Goal: Task Accomplishment & Management: Complete application form

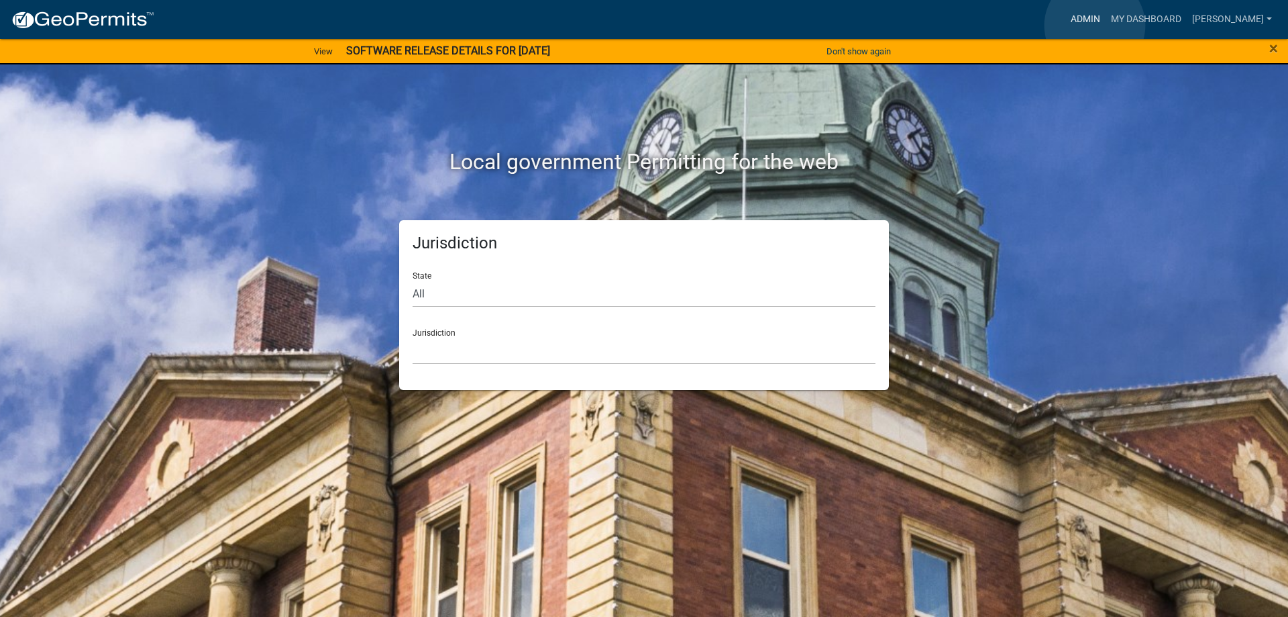
click at [1095, 25] on link "Admin" at bounding box center [1085, 19] width 40 height 25
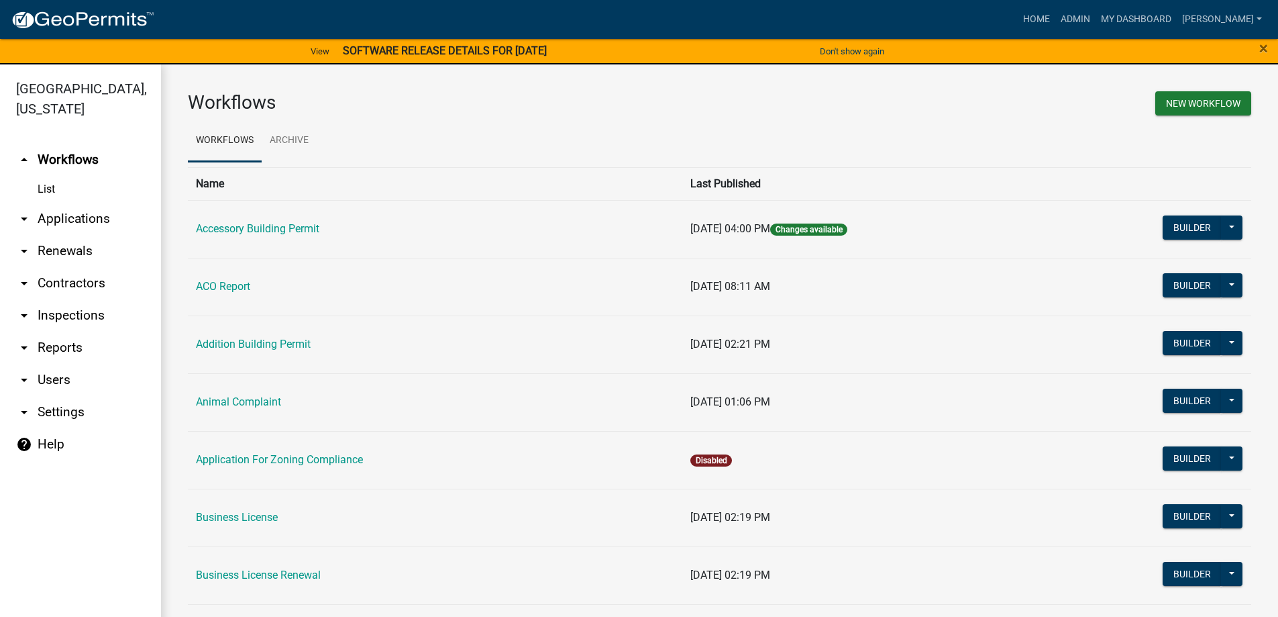
click at [78, 223] on link "arrow_drop_down Applications" at bounding box center [80, 219] width 161 height 32
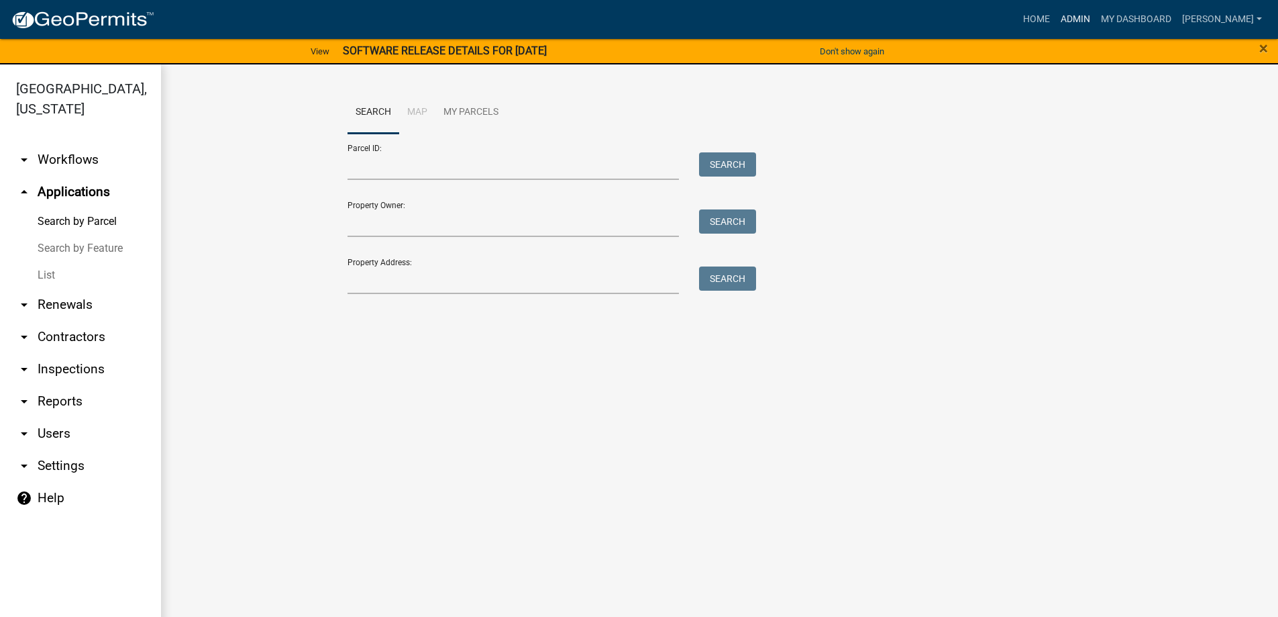
click at [1096, 17] on link "Admin" at bounding box center [1075, 19] width 40 height 25
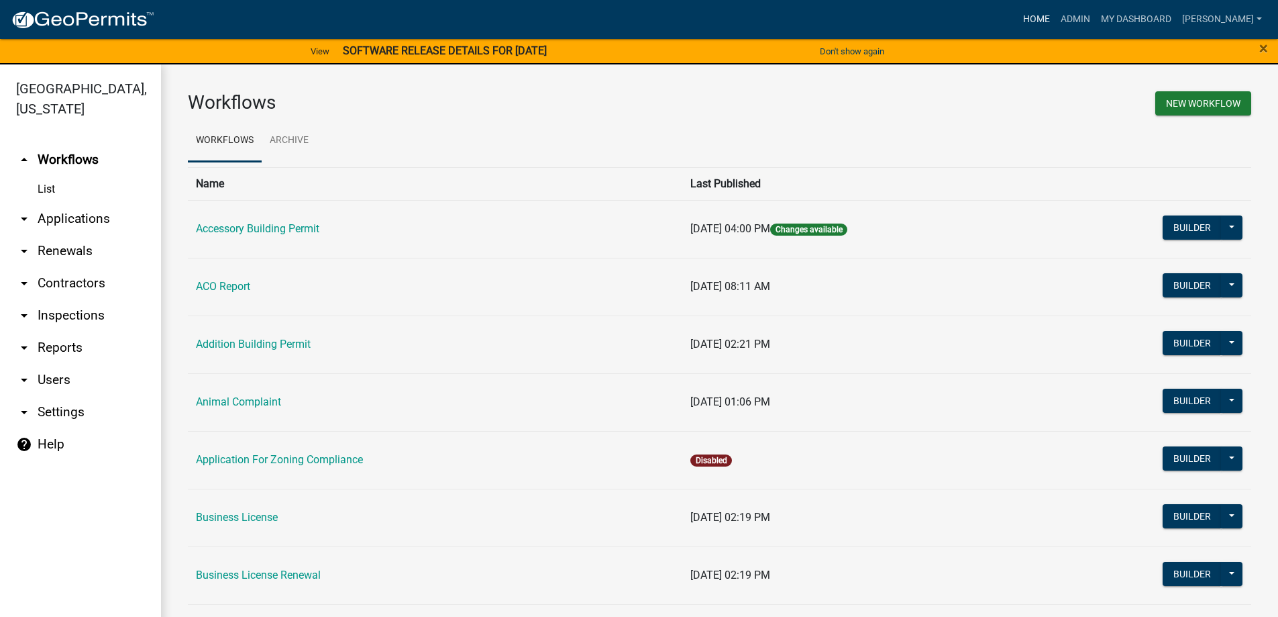
click at [1055, 19] on link "Home" at bounding box center [1037, 19] width 38 height 25
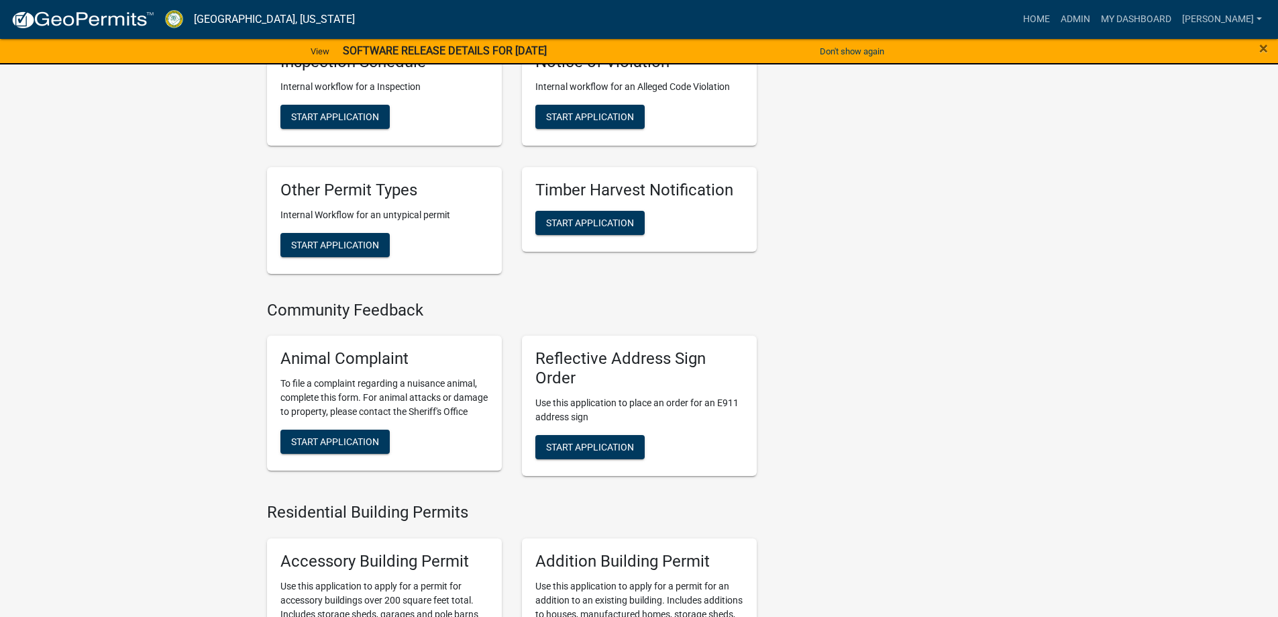
scroll to position [470, 0]
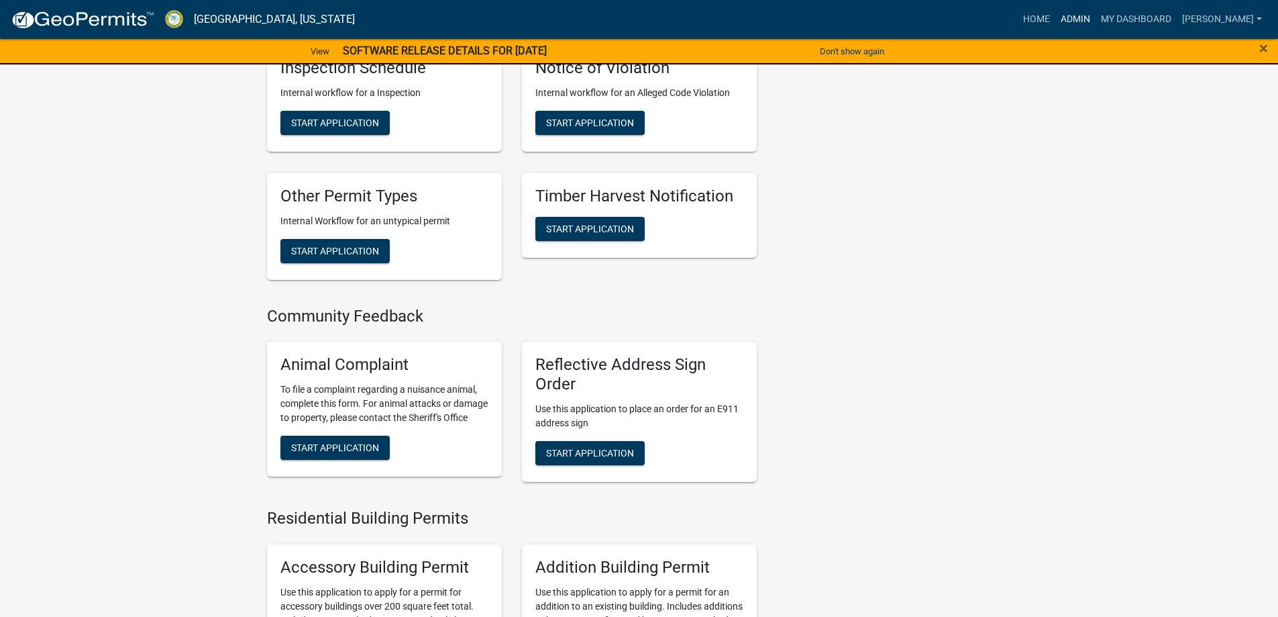
click at [1071, 18] on link "Admin" at bounding box center [1075, 19] width 40 height 25
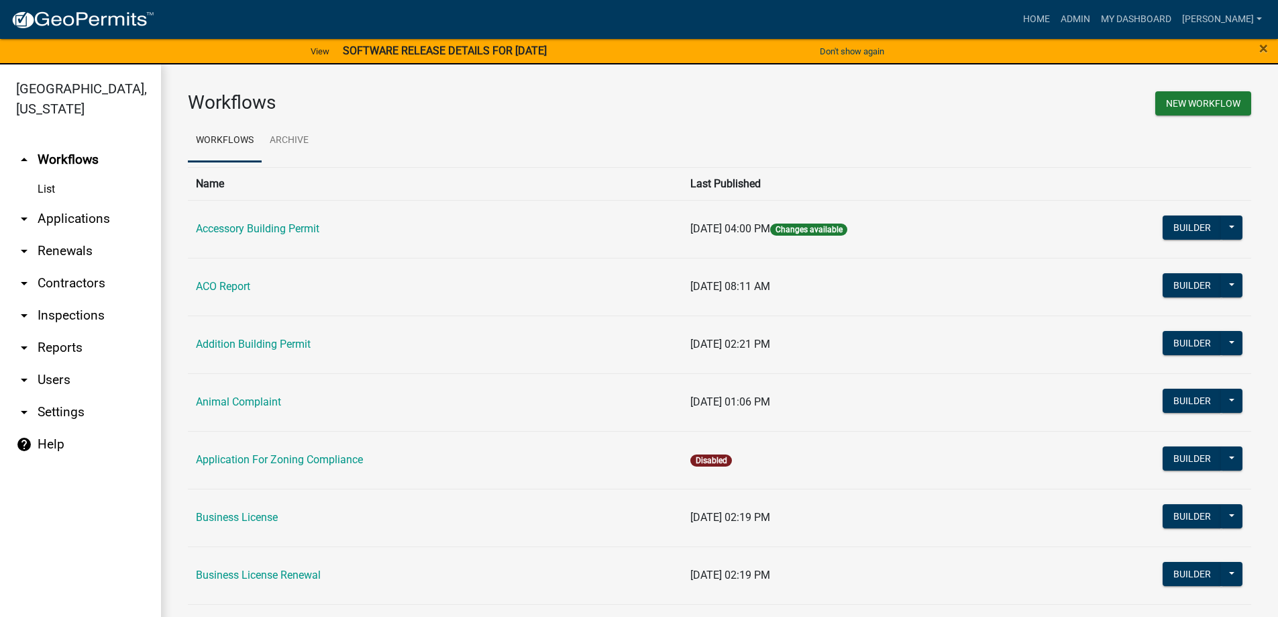
click at [68, 214] on link "arrow_drop_down Applications" at bounding box center [80, 219] width 161 height 32
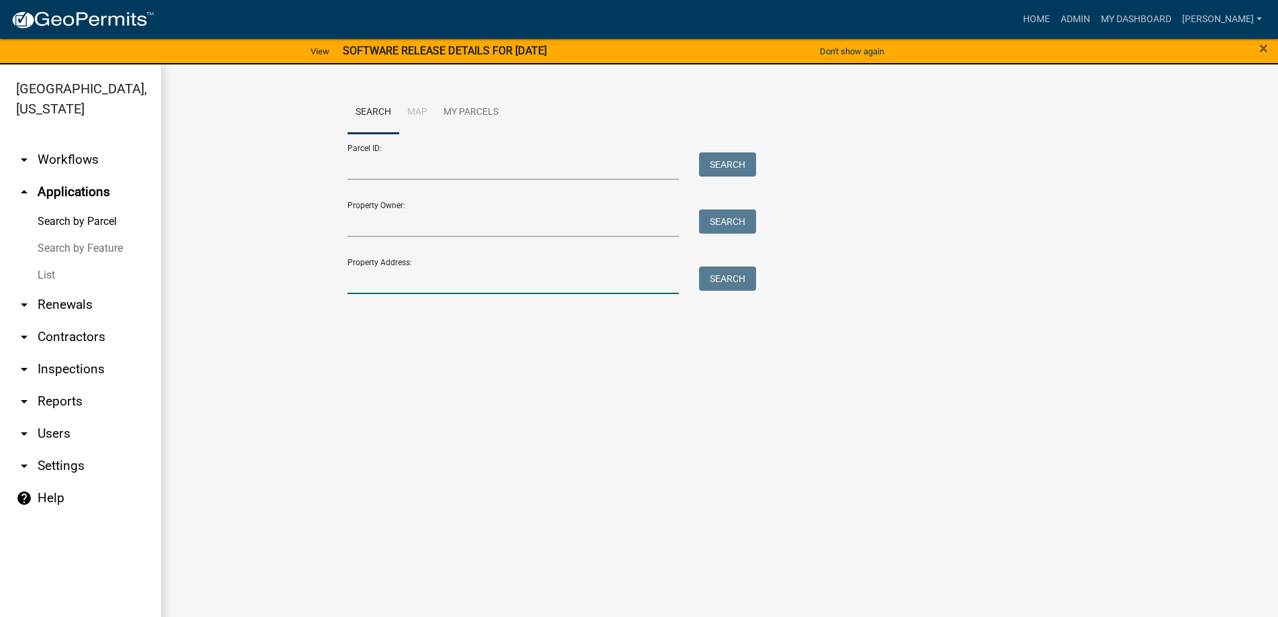
click at [374, 278] on input "Property Address:" at bounding box center [514, 280] width 332 height 28
type input "1456"
click at [729, 282] on button "Search" at bounding box center [727, 278] width 57 height 24
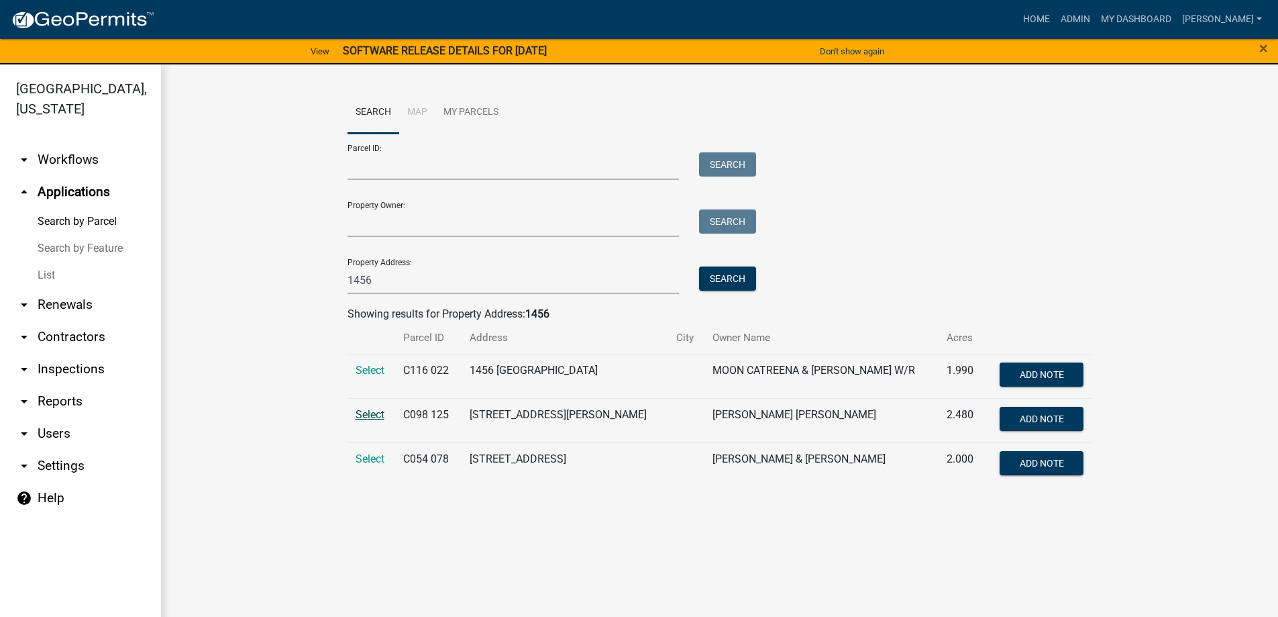
click at [376, 418] on span "Select" at bounding box center [370, 414] width 29 height 13
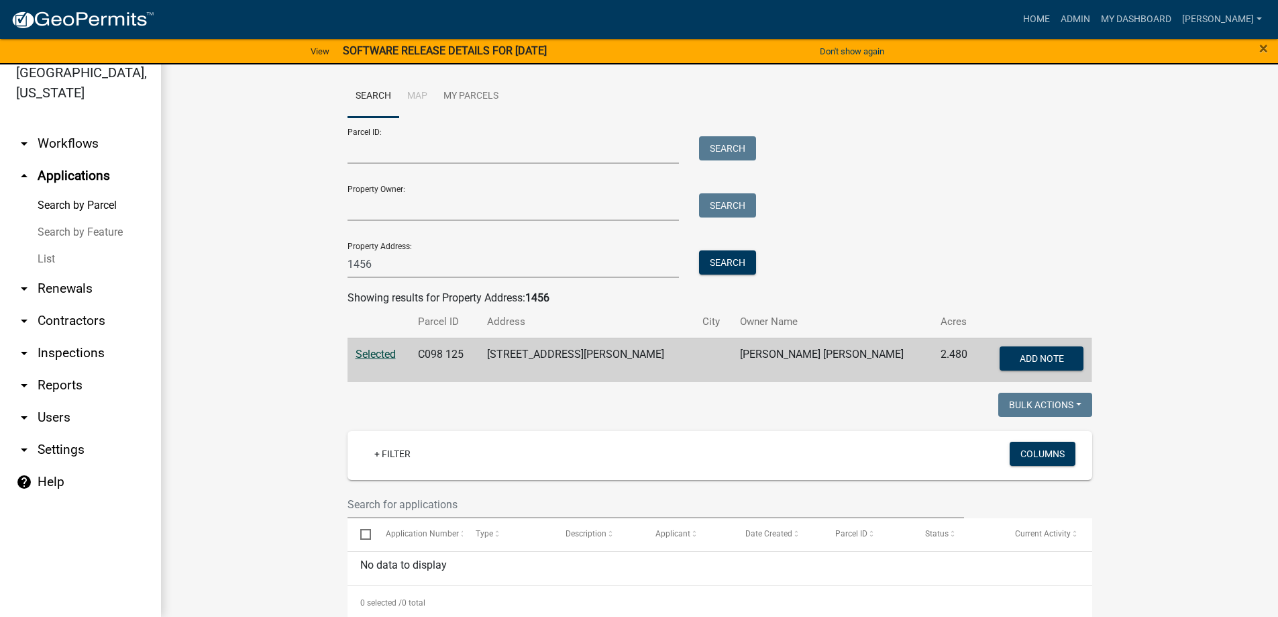
click at [55, 171] on link "arrow_drop_up Applications" at bounding box center [80, 176] width 161 height 32
click at [47, 257] on link "List" at bounding box center [80, 259] width 161 height 27
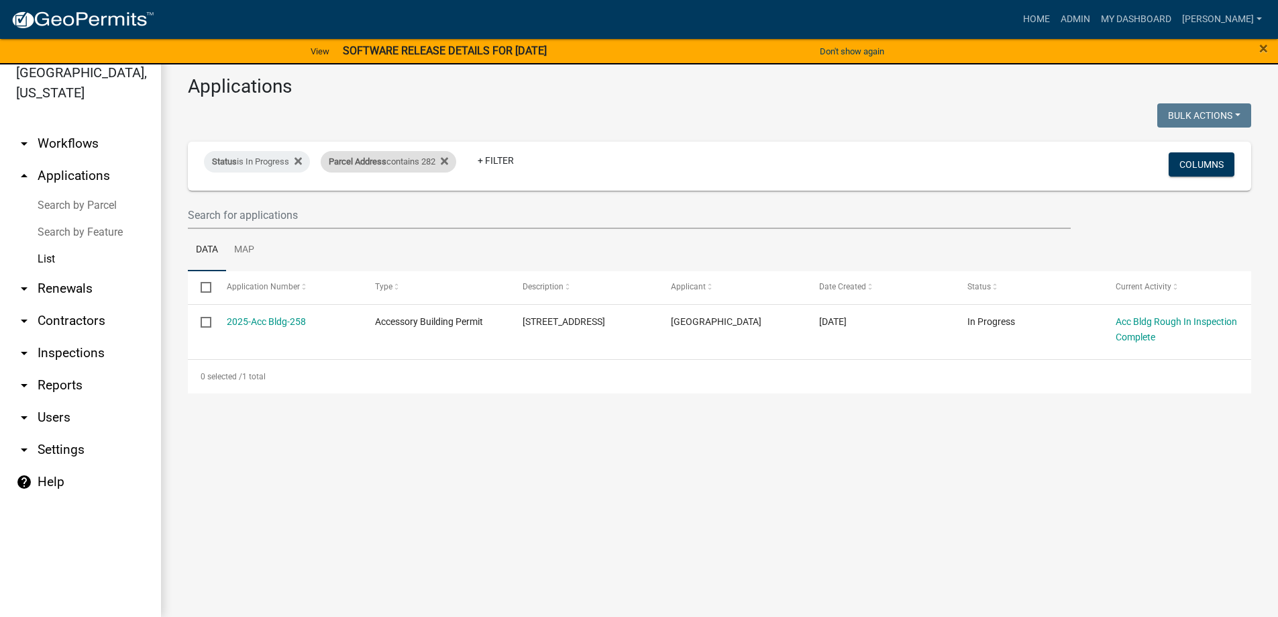
click at [456, 159] on div "Parcel Address contains 282" at bounding box center [389, 161] width 136 height 21
click at [448, 160] on icon at bounding box center [444, 161] width 7 height 7
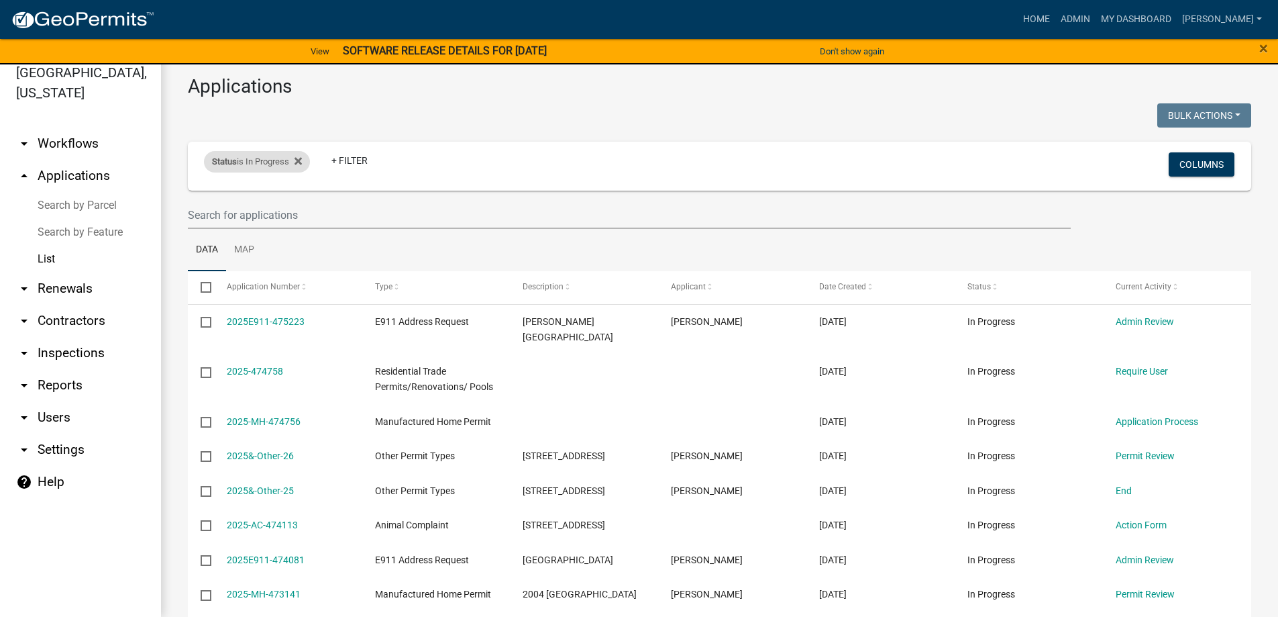
click at [308, 159] on div "Status is In Progress" at bounding box center [257, 161] width 106 height 21
select select "1"
click at [291, 167] on div "Status is In Progress" at bounding box center [257, 161] width 106 height 21
click at [267, 160] on div "Status is In Progress" at bounding box center [257, 161] width 106 height 21
select select "1"
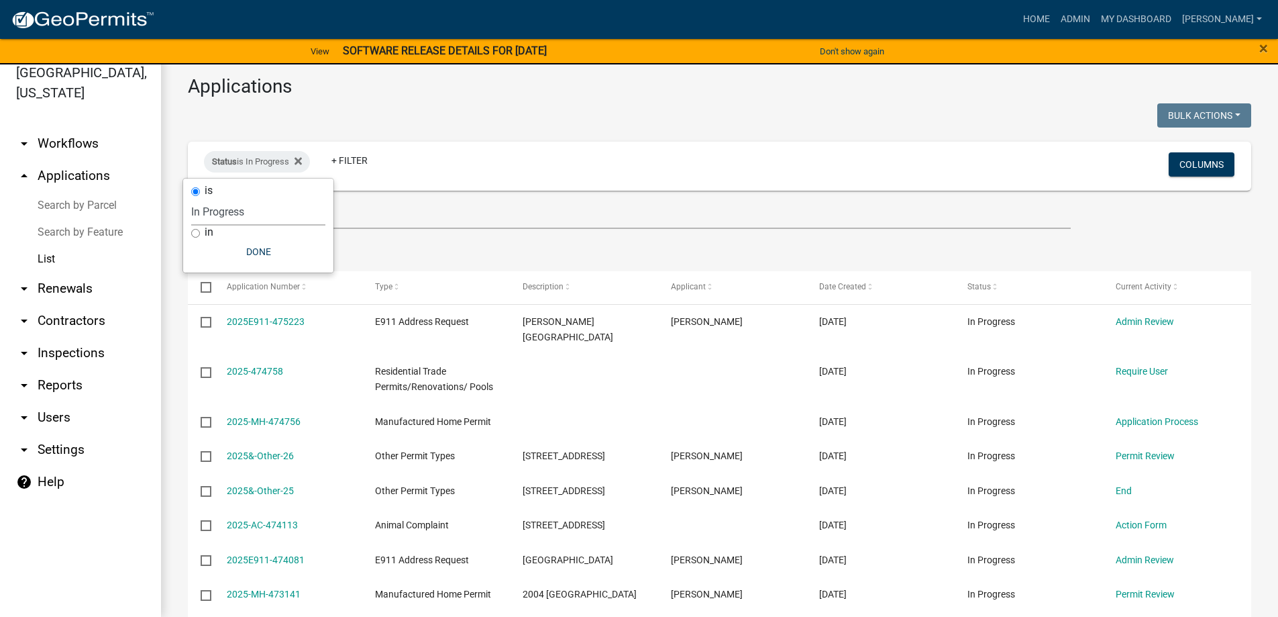
click at [248, 207] on select "Select an option Not Started In Progress Completed Expired Locked Withdrawn Voi…" at bounding box center [258, 212] width 134 height 28
click at [351, 162] on link "+ Filter" at bounding box center [350, 160] width 58 height 24
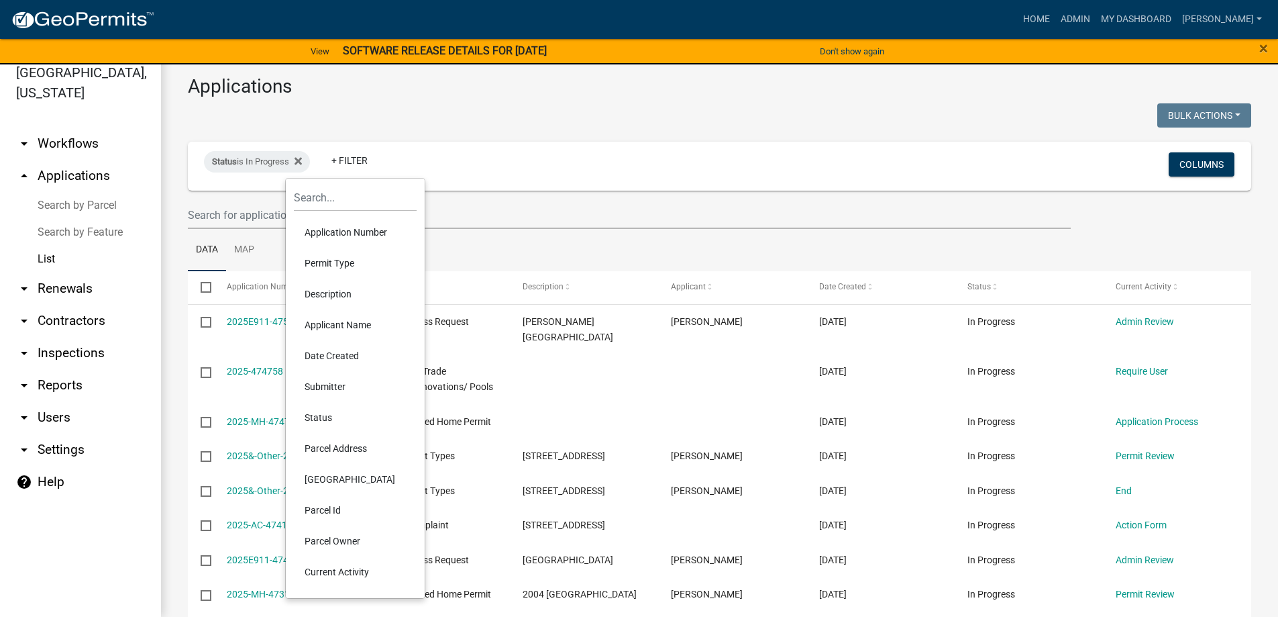
click at [345, 255] on li "Permit Type" at bounding box center [355, 263] width 123 height 31
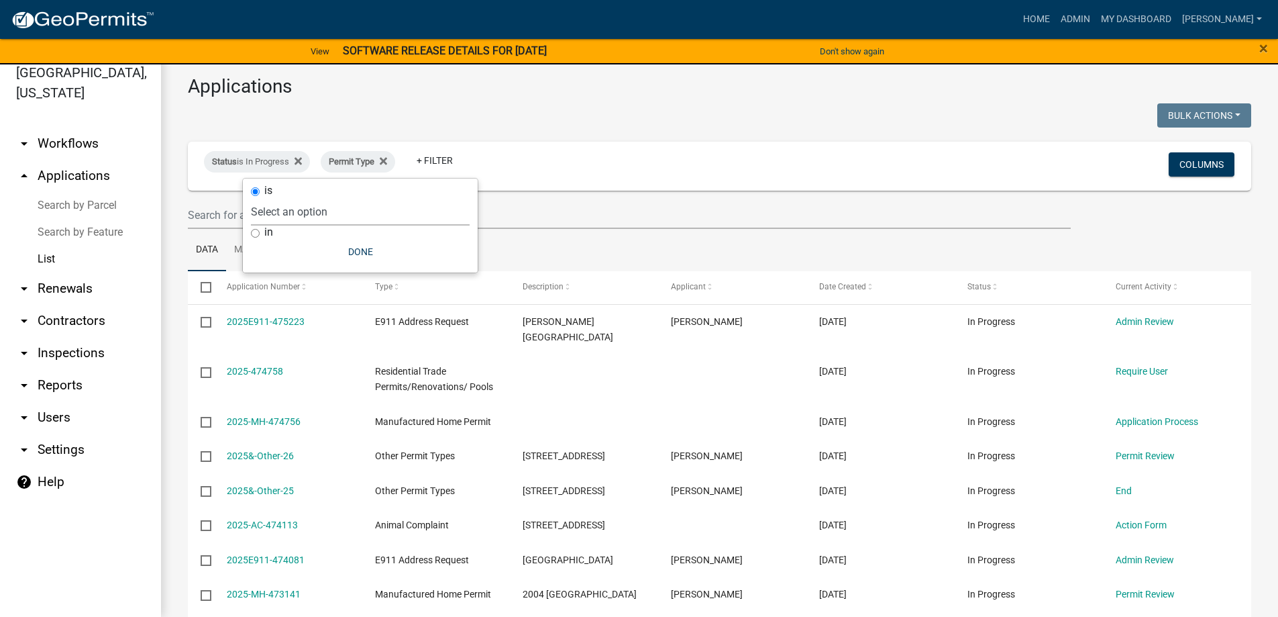
click at [338, 217] on select "Select an option Accessory Building Permit ACO Report Addition Building Permit …" at bounding box center [360, 212] width 219 height 28
select select "1614b6b8-df72-43cd-9b7e-1faf135c63ea"
click at [288, 198] on select "Select an option Accessory Building Permit ACO Report Addition Building Permit …" at bounding box center [360, 212] width 219 height 28
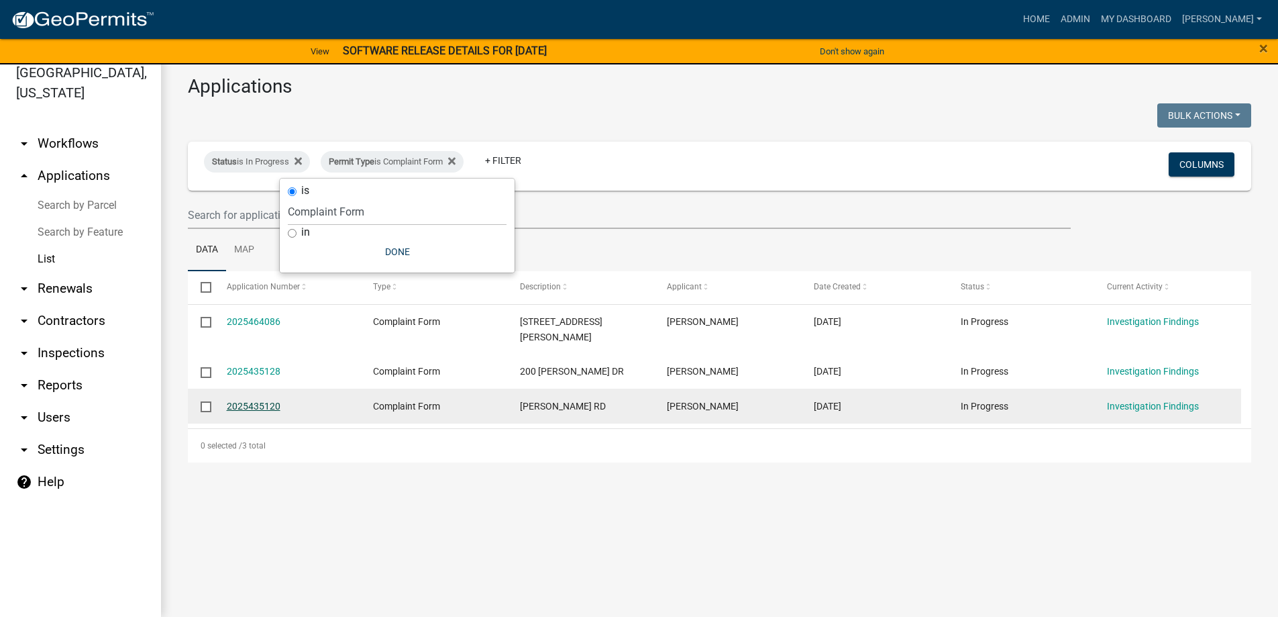
click at [258, 400] on link "2025435120" at bounding box center [254, 405] width 54 height 11
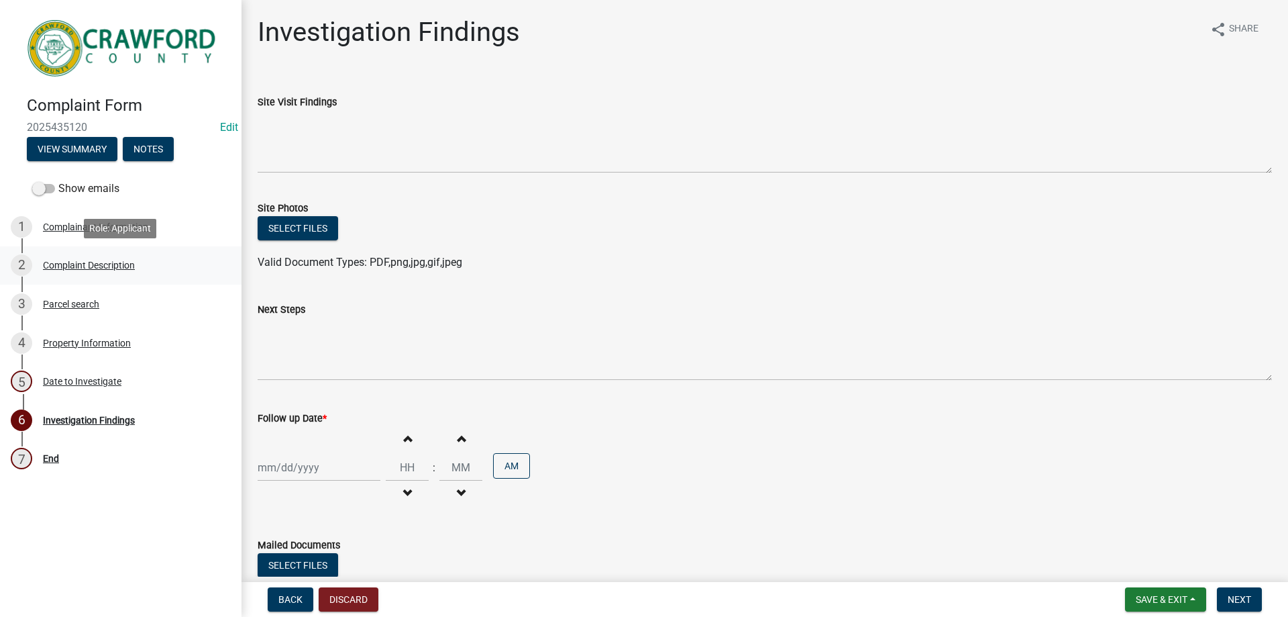
click at [109, 262] on div "Complaint Description" at bounding box center [89, 264] width 92 height 9
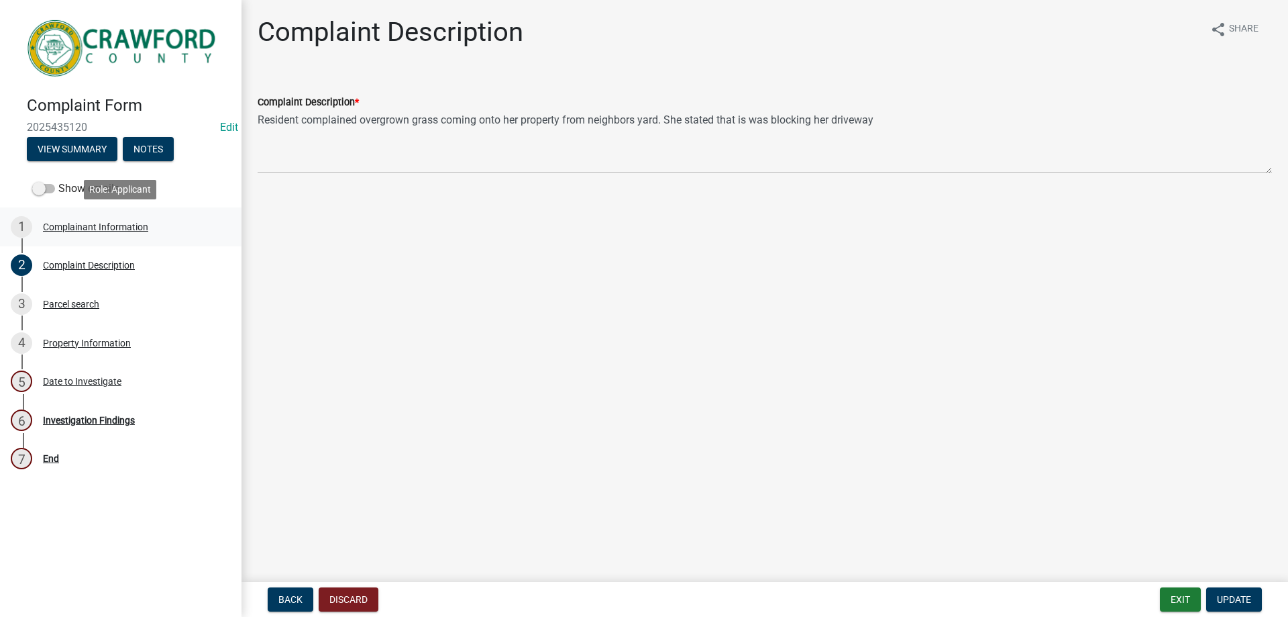
click at [66, 227] on div "Complainant Information" at bounding box center [95, 226] width 105 height 9
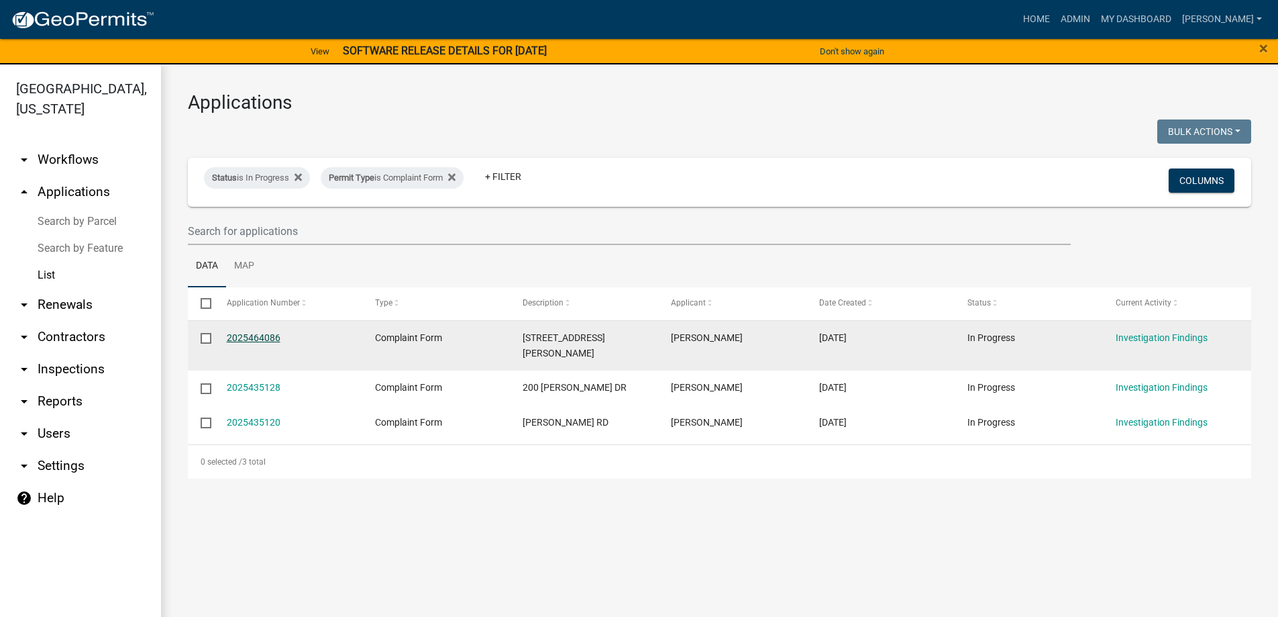
click at [244, 338] on link "2025464086" at bounding box center [254, 337] width 54 height 11
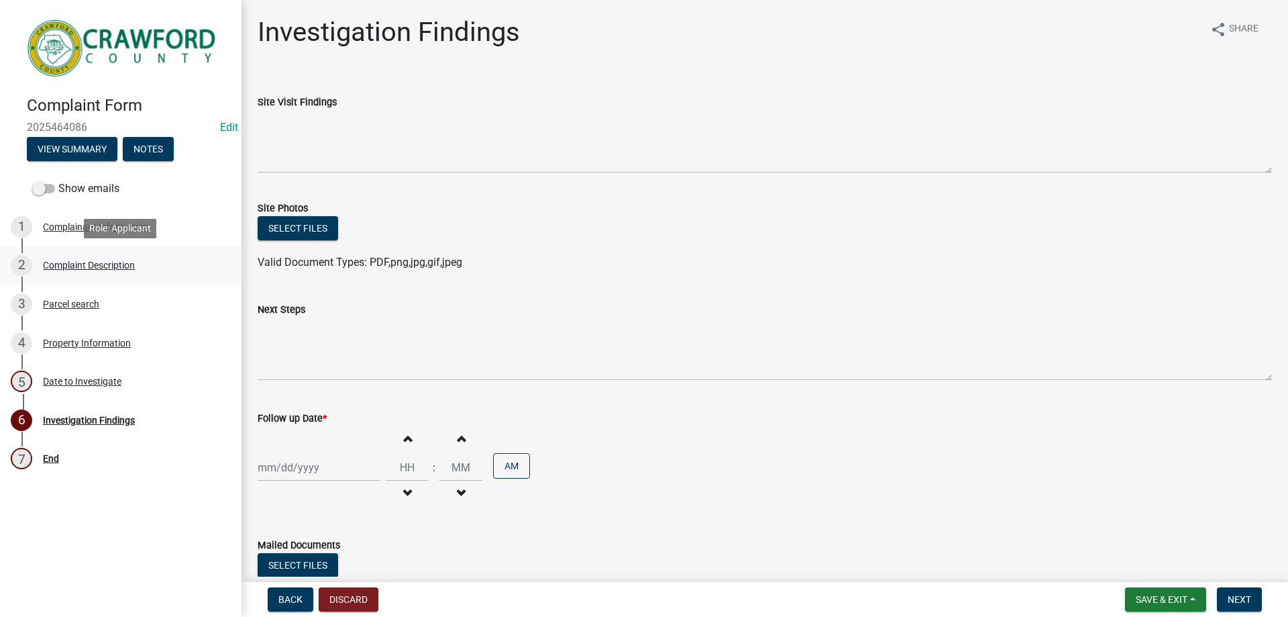
click at [119, 260] on div "Complaint Description" at bounding box center [89, 264] width 92 height 9
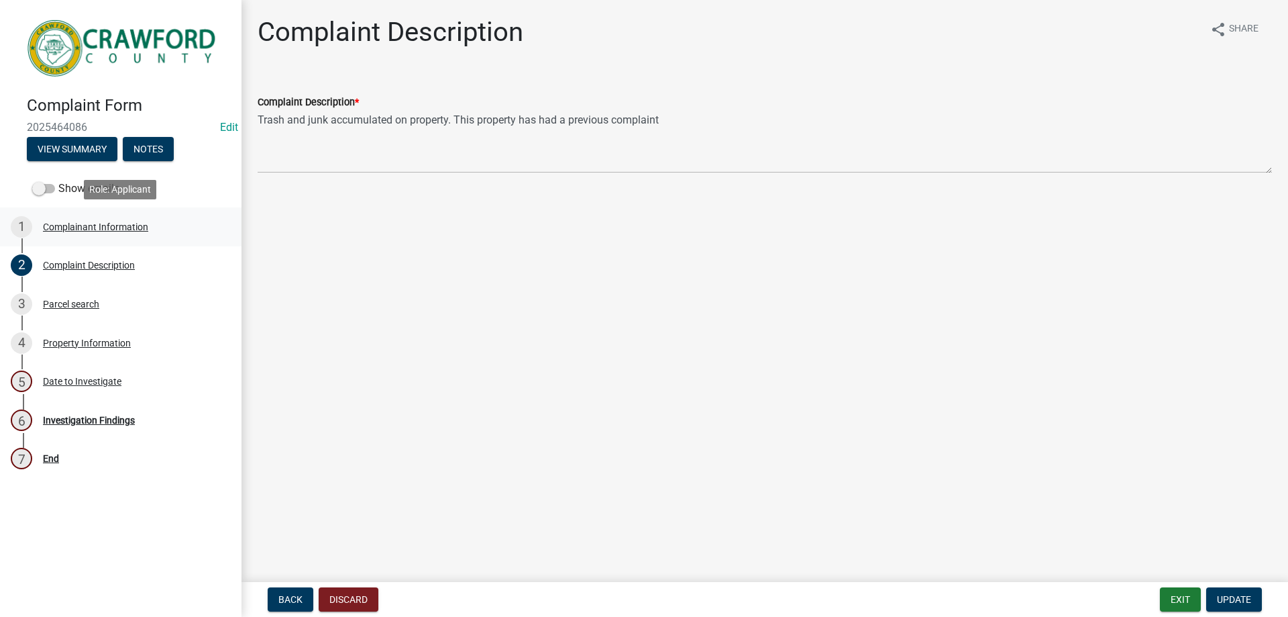
click at [77, 229] on div "Complainant Information" at bounding box center [95, 226] width 105 height 9
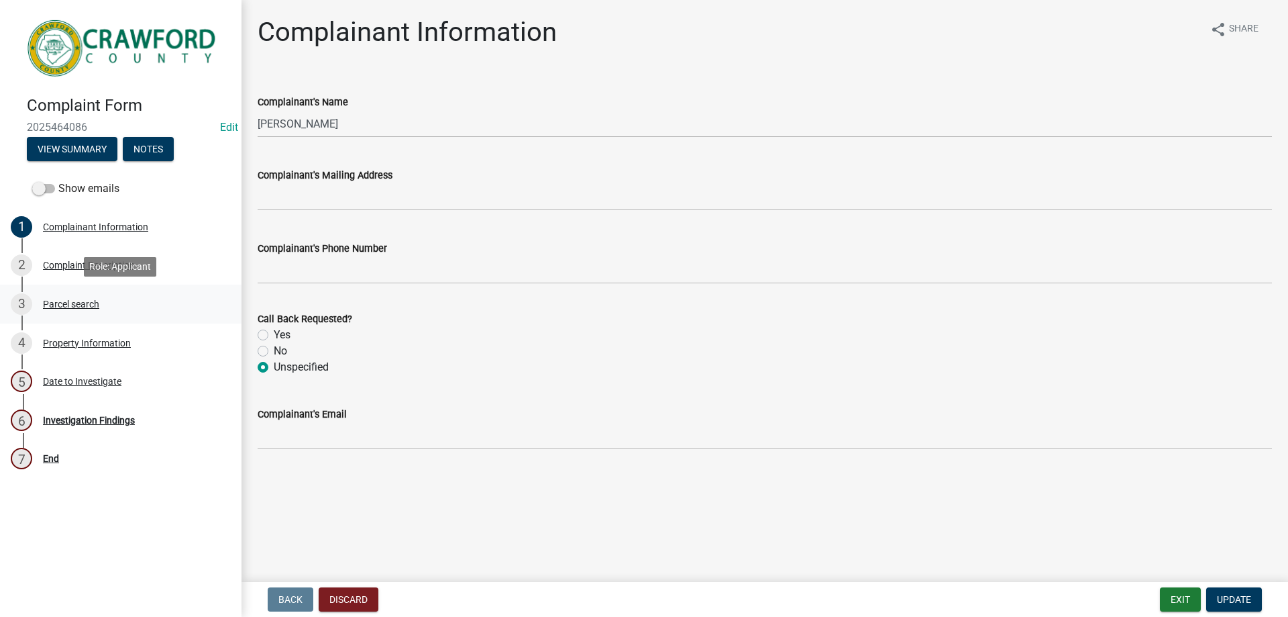
click at [88, 304] on div "Parcel search" at bounding box center [71, 303] width 56 height 9
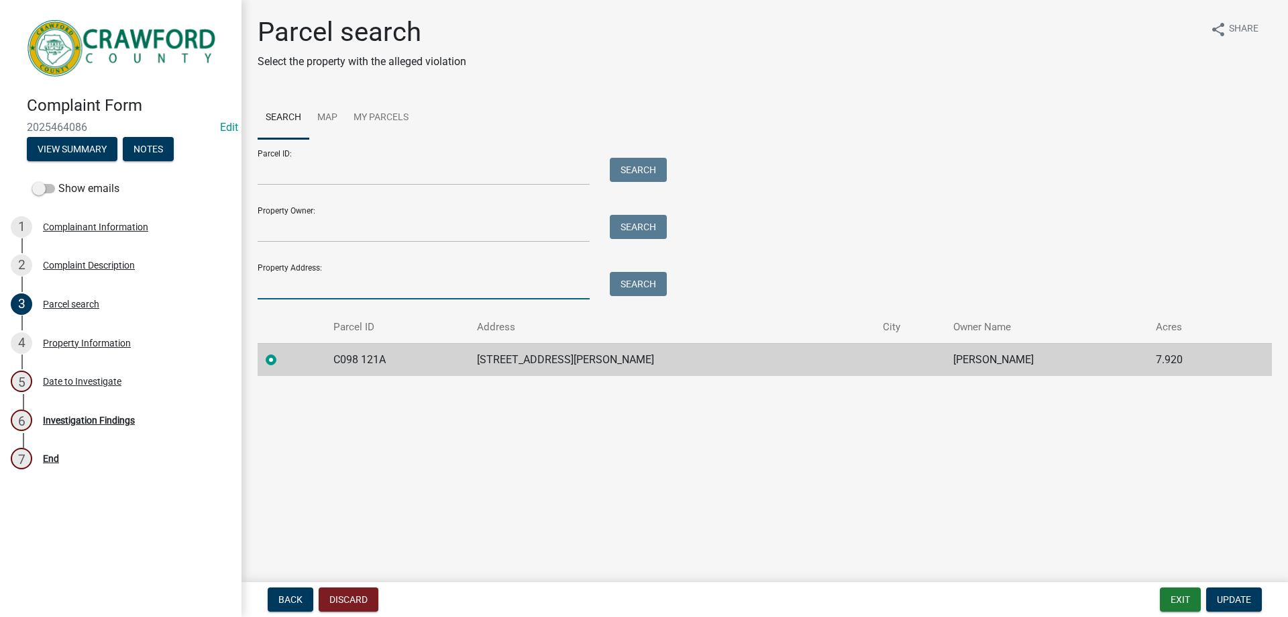
click at [325, 285] on input "Property Address:" at bounding box center [424, 286] width 332 height 28
type input "1456"
click at [643, 282] on button "Search" at bounding box center [638, 284] width 57 height 24
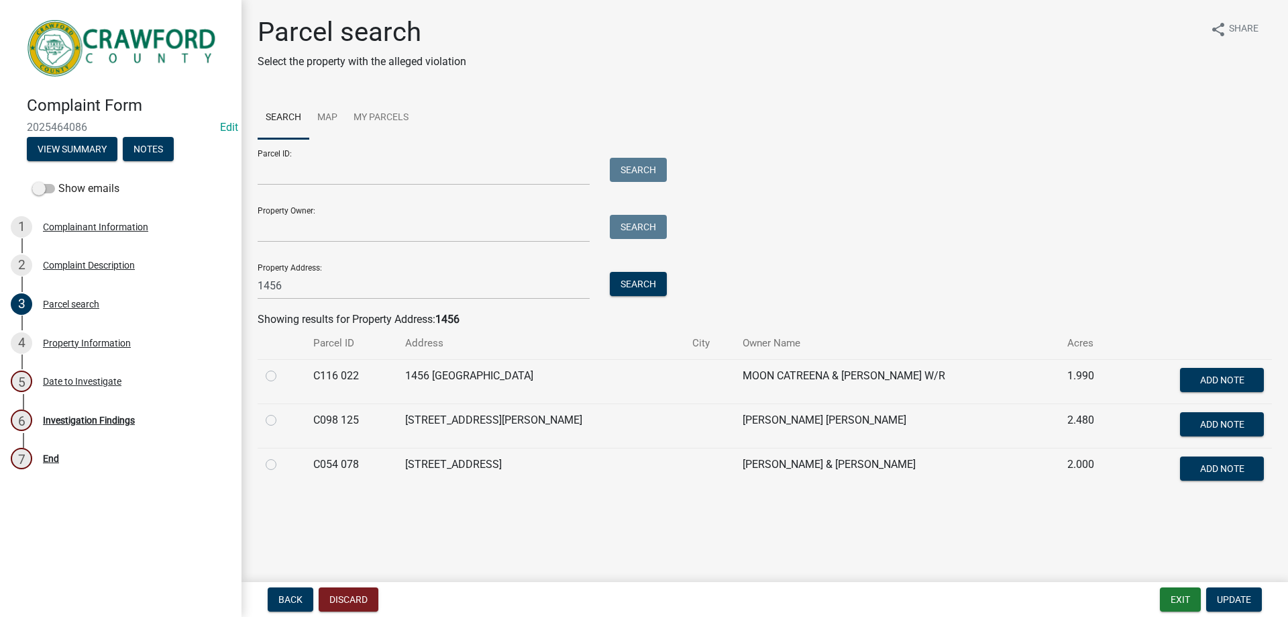
click at [282, 412] on label at bounding box center [282, 412] width 0 height 0
click at [282, 421] on 125 "radio" at bounding box center [286, 416] width 9 height 9
radio 125 "true"
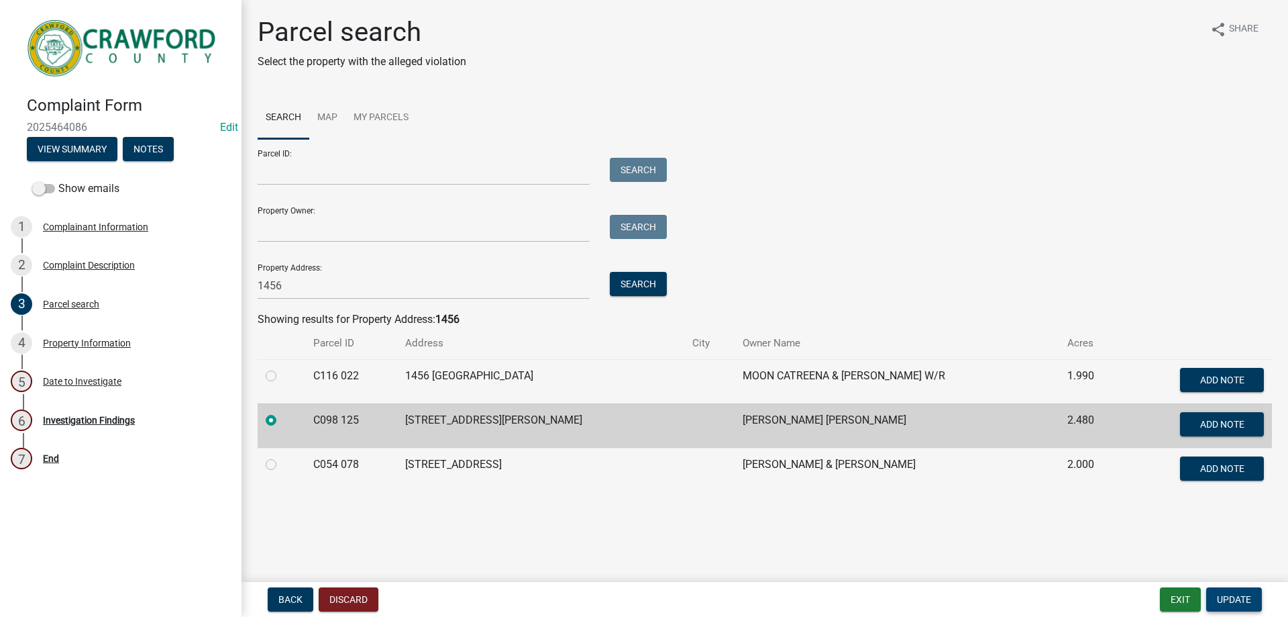
click at [1222, 600] on span "Update" at bounding box center [1234, 599] width 34 height 11
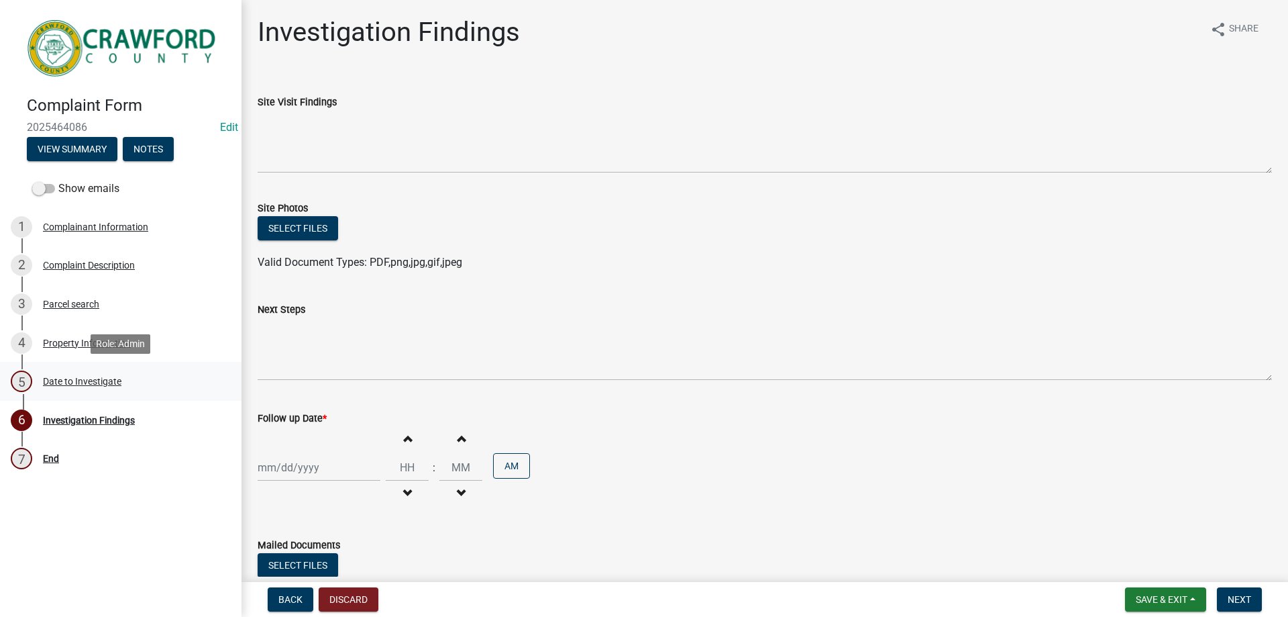
click at [92, 377] on div "Date to Investigate" at bounding box center [82, 380] width 78 height 9
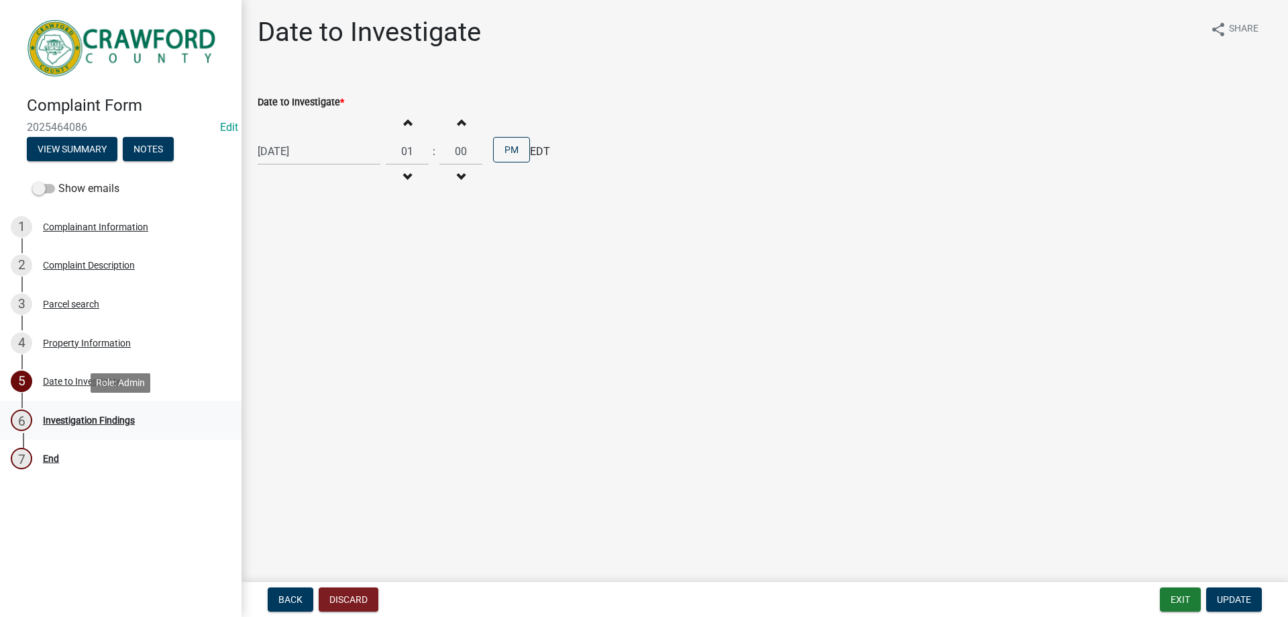
click at [88, 421] on div "Investigation Findings" at bounding box center [89, 419] width 92 height 9
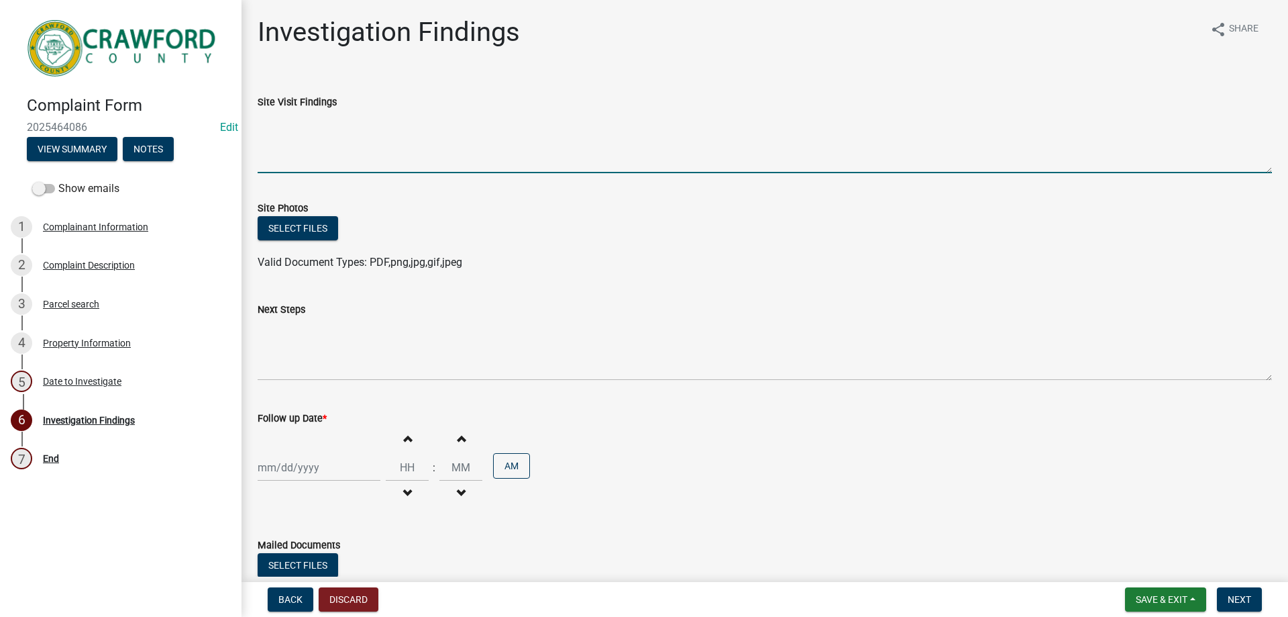
click at [297, 159] on textarea "Site Visit Findings" at bounding box center [765, 141] width 1014 height 63
type textarea "M"
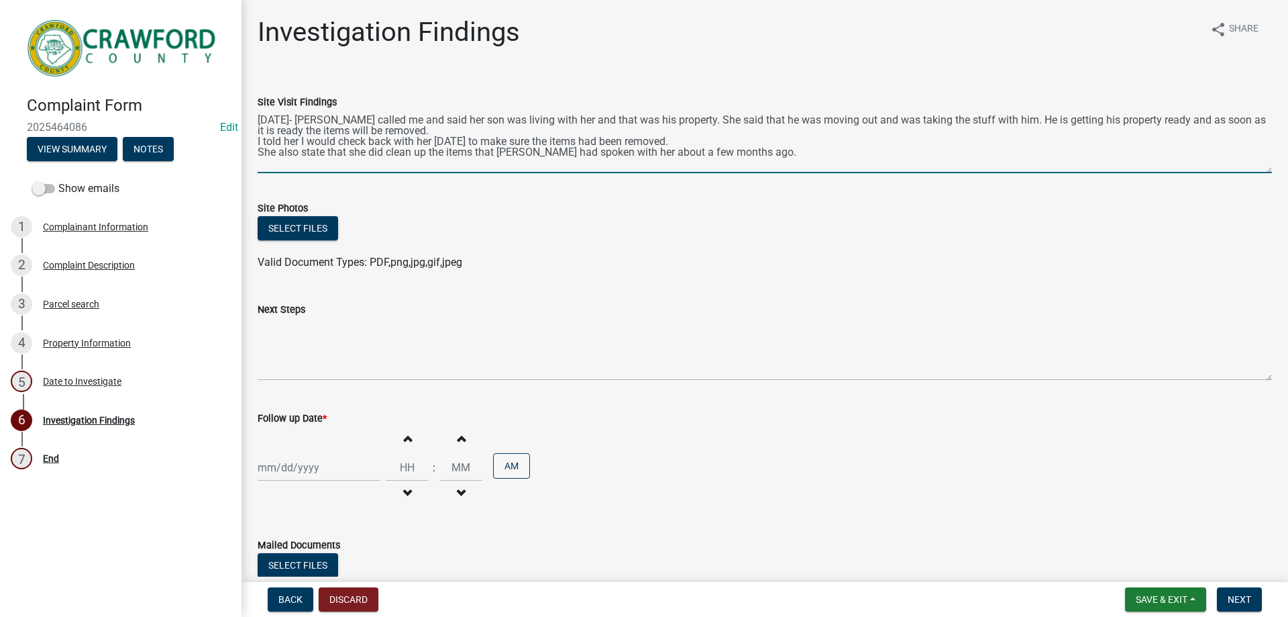
type textarea "[DATE]- [PERSON_NAME] called me and said her son was living with her and that w…"
select select "9"
select select "2025"
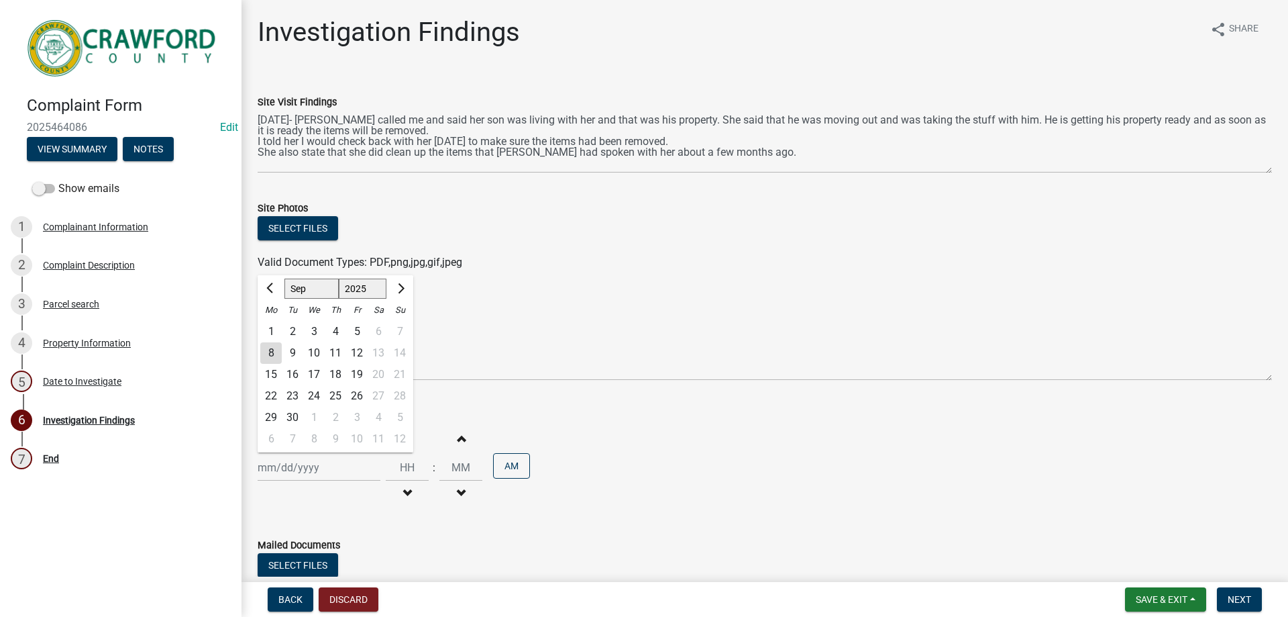
click at [318, 473] on div "[PERSON_NAME] Feb Mar Apr [PERSON_NAME][DATE] Oct Nov [DATE] 1526 1527 1528 152…" at bounding box center [319, 467] width 123 height 28
click at [397, 290] on span "Next month" at bounding box center [399, 288] width 10 height 10
select select "10"
click at [319, 352] on div "8" at bounding box center [313, 352] width 21 height 21
type input "[DATE]"
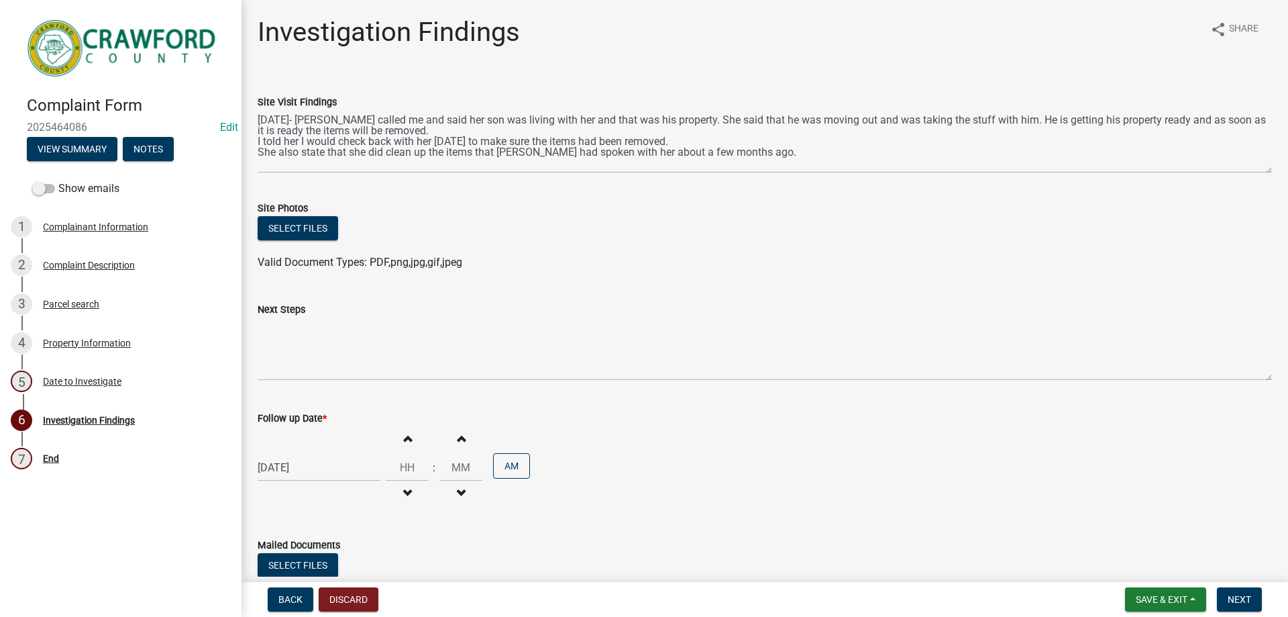
click at [406, 438] on button "Increment hours" at bounding box center [407, 438] width 28 height 24
type input "01"
type input "00"
click at [406, 438] on button "Increment hours" at bounding box center [407, 438] width 28 height 24
click at [405, 439] on span "button" at bounding box center [407, 438] width 7 height 11
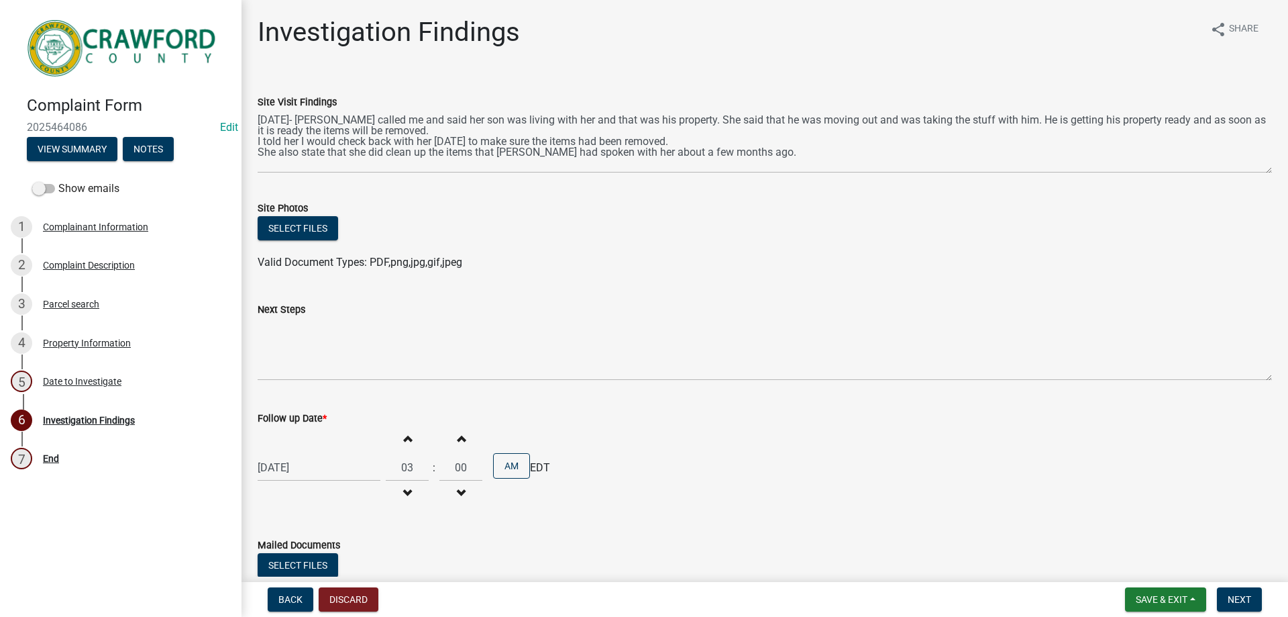
click at [405, 439] on span "button" at bounding box center [407, 438] width 7 height 11
click at [404, 439] on span "button" at bounding box center [407, 438] width 7 height 11
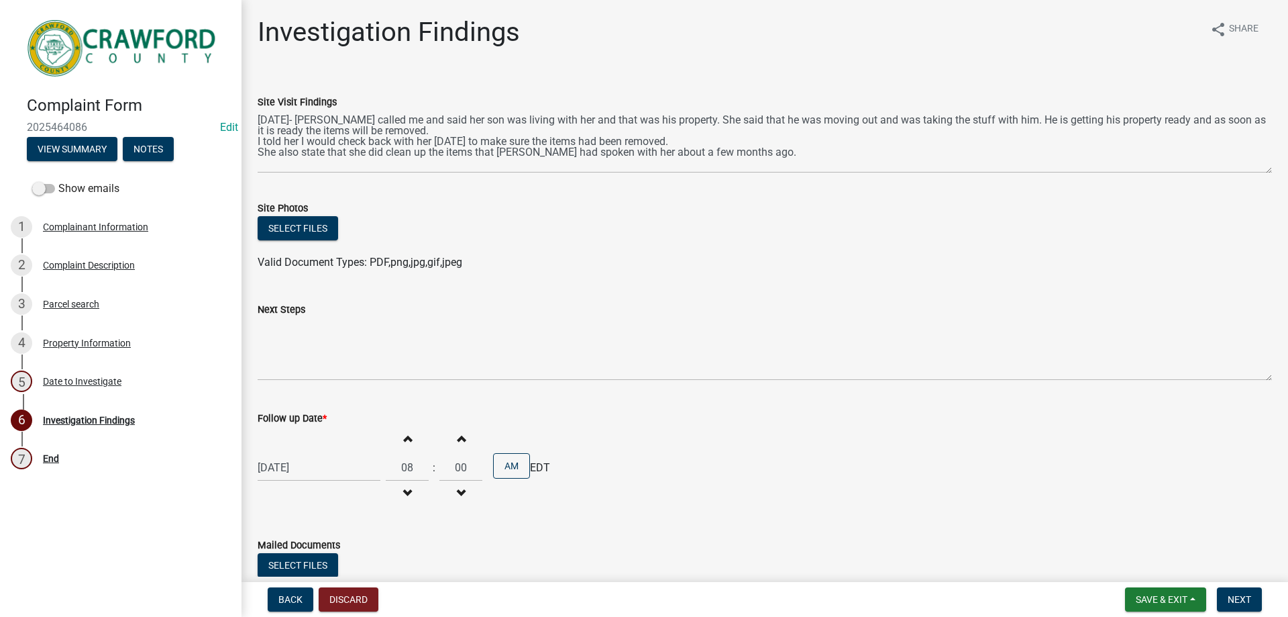
click at [404, 439] on span "button" at bounding box center [407, 438] width 7 height 11
type input "10"
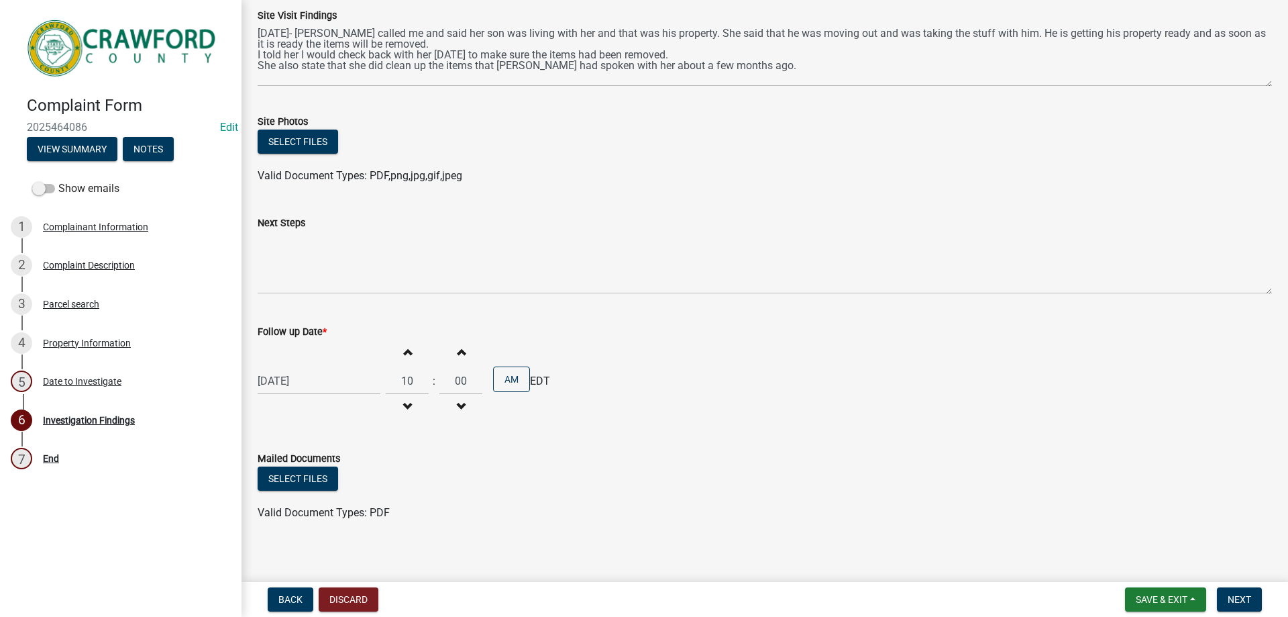
scroll to position [95, 0]
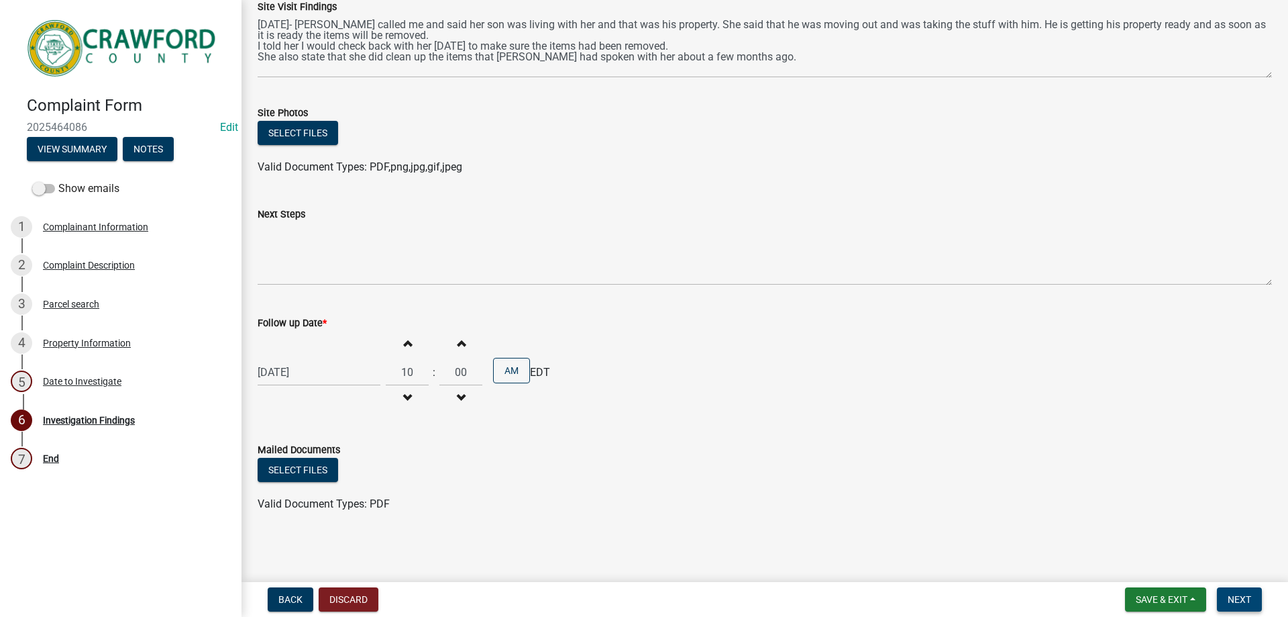
click at [1246, 590] on button "Next" at bounding box center [1239, 599] width 45 height 24
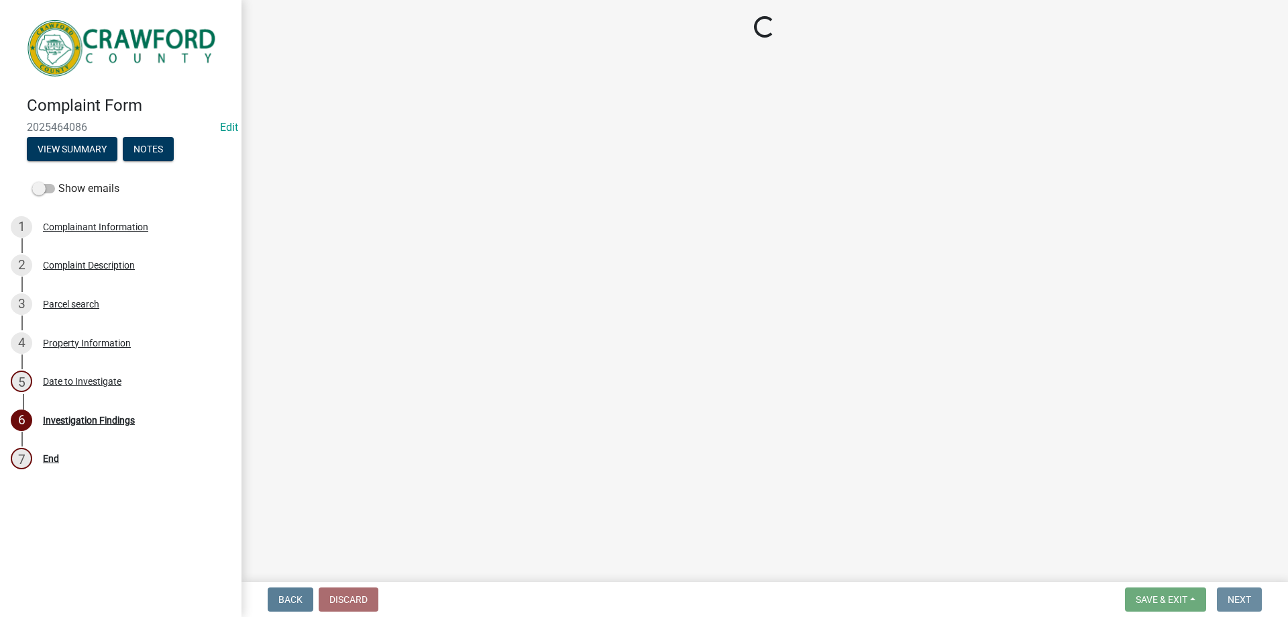
scroll to position [0, 0]
